Goal: Browse casually

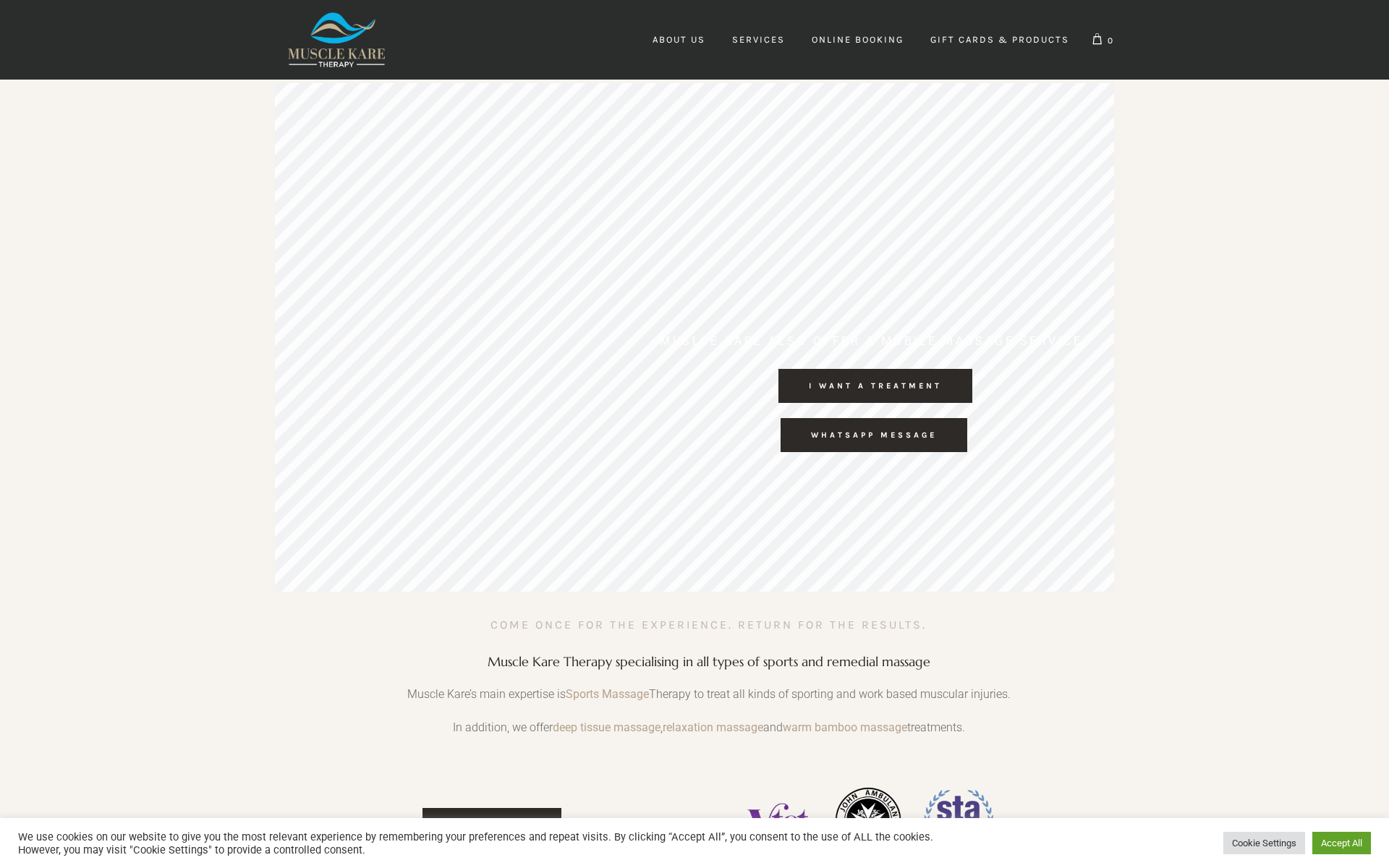
scroll to position [0, 1243]
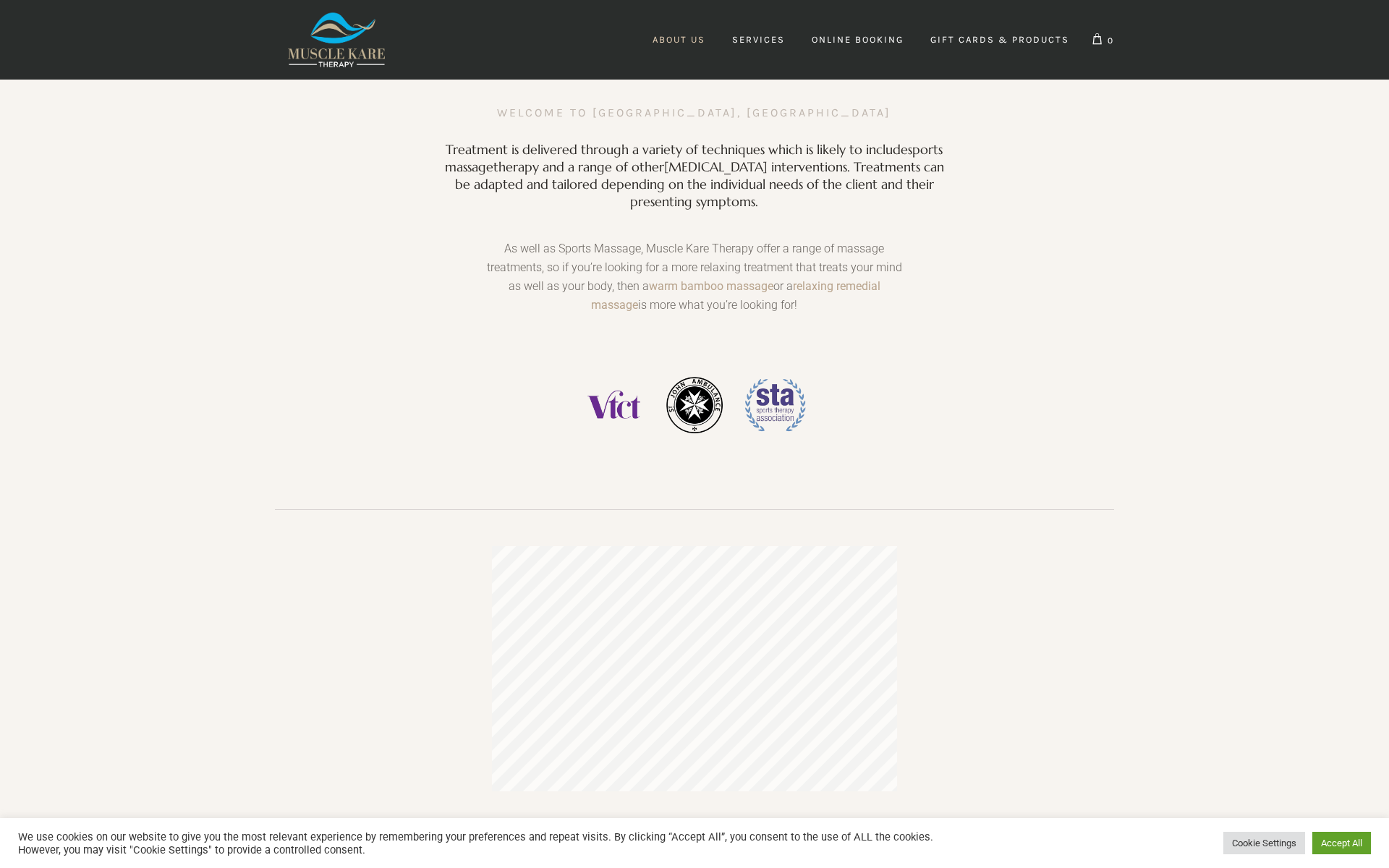
scroll to position [0, 1169]
